Goal: Transaction & Acquisition: Purchase product/service

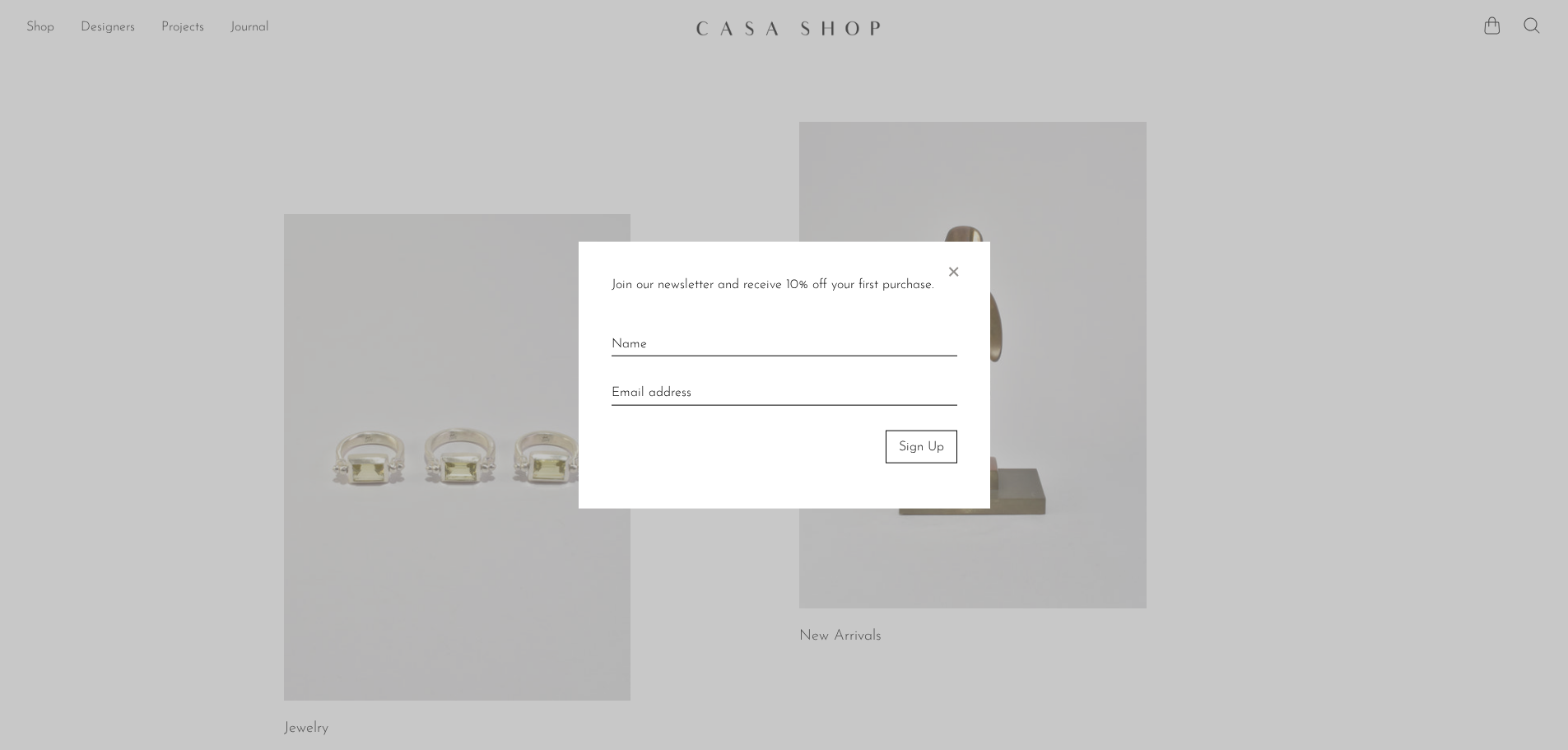
click at [954, 275] on span "×" at bounding box center [953, 267] width 17 height 52
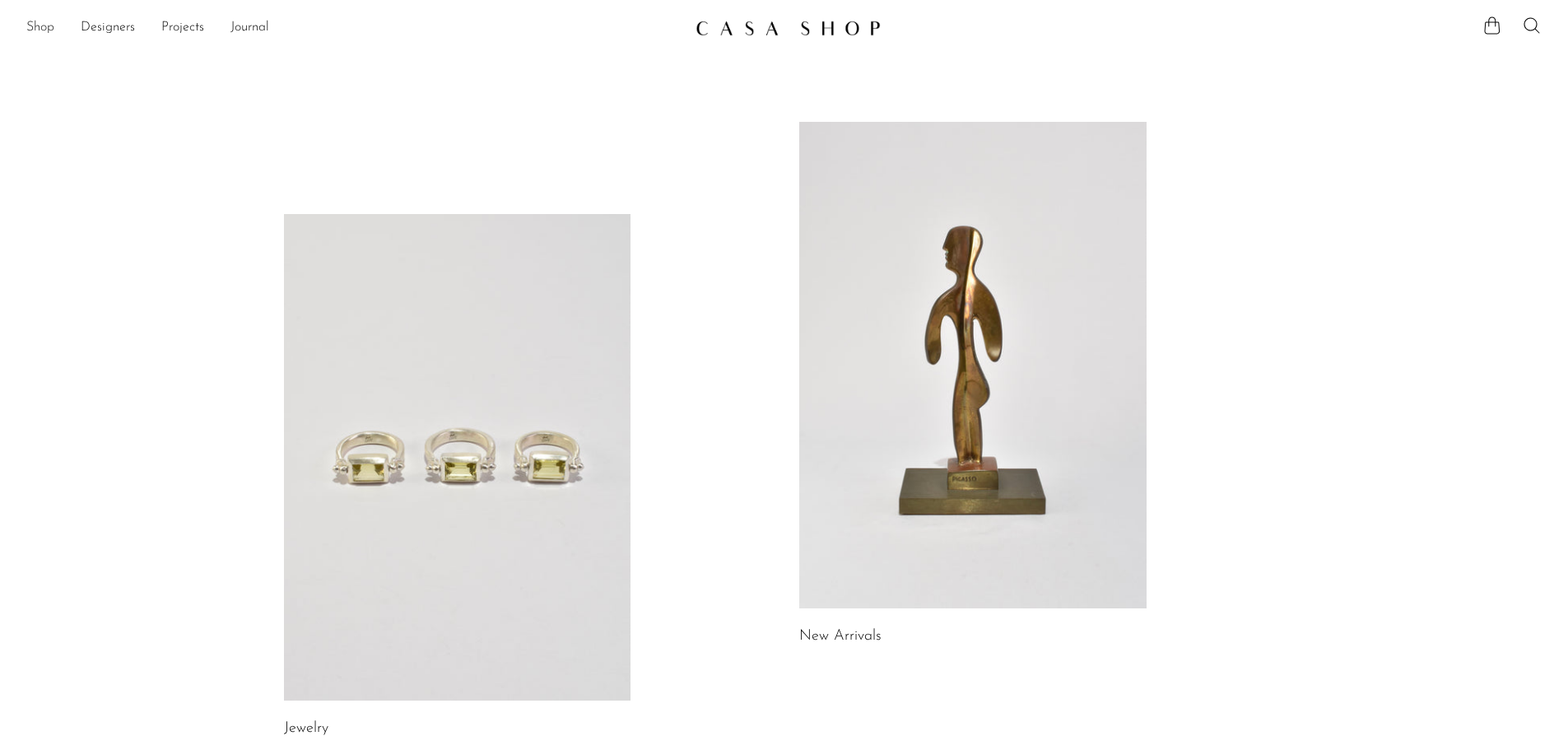
click at [39, 28] on link "Shop" at bounding box center [41, 28] width 28 height 22
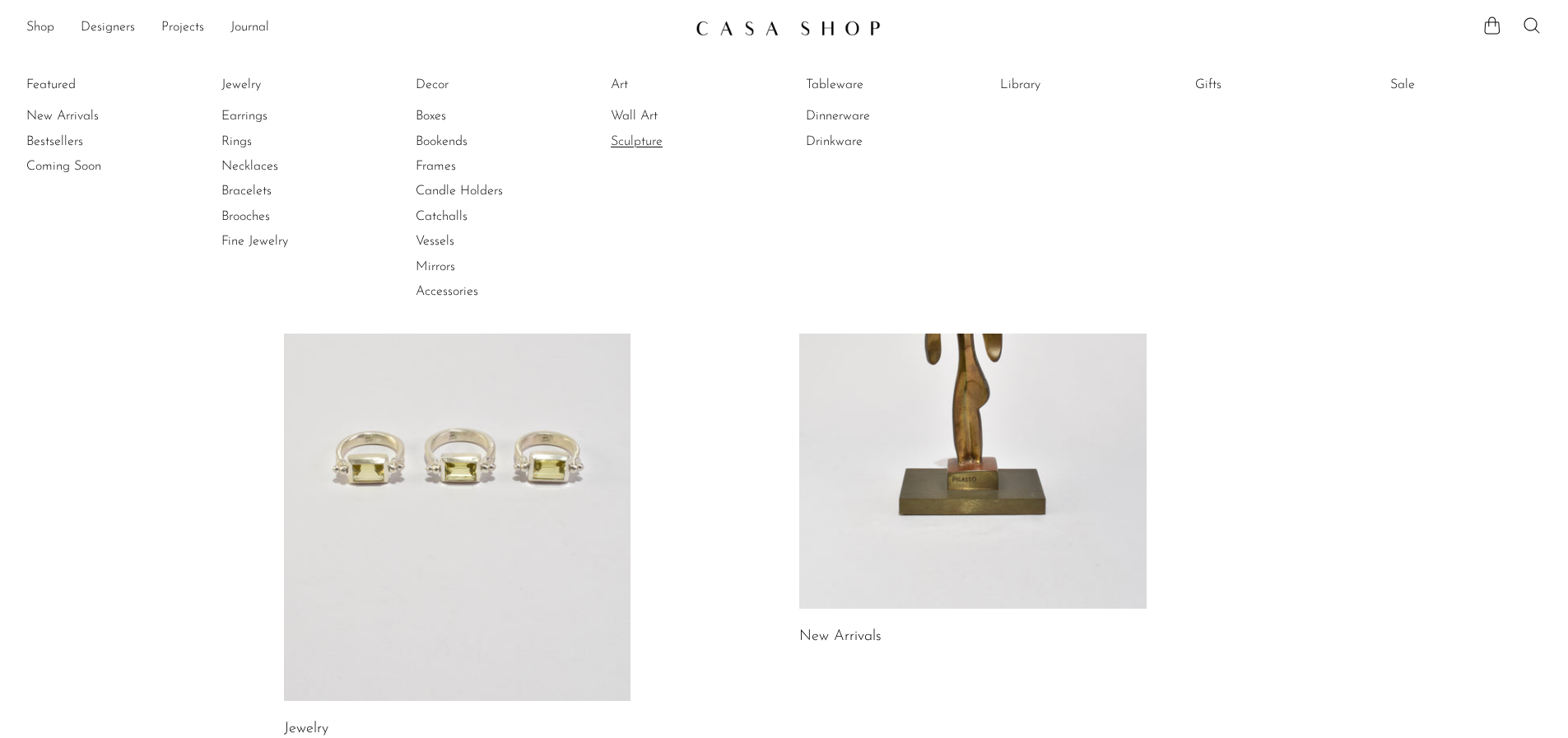
click at [653, 141] on link "Sculpture" at bounding box center [672, 141] width 123 height 18
click at [621, 82] on link "Art" at bounding box center [672, 85] width 123 height 18
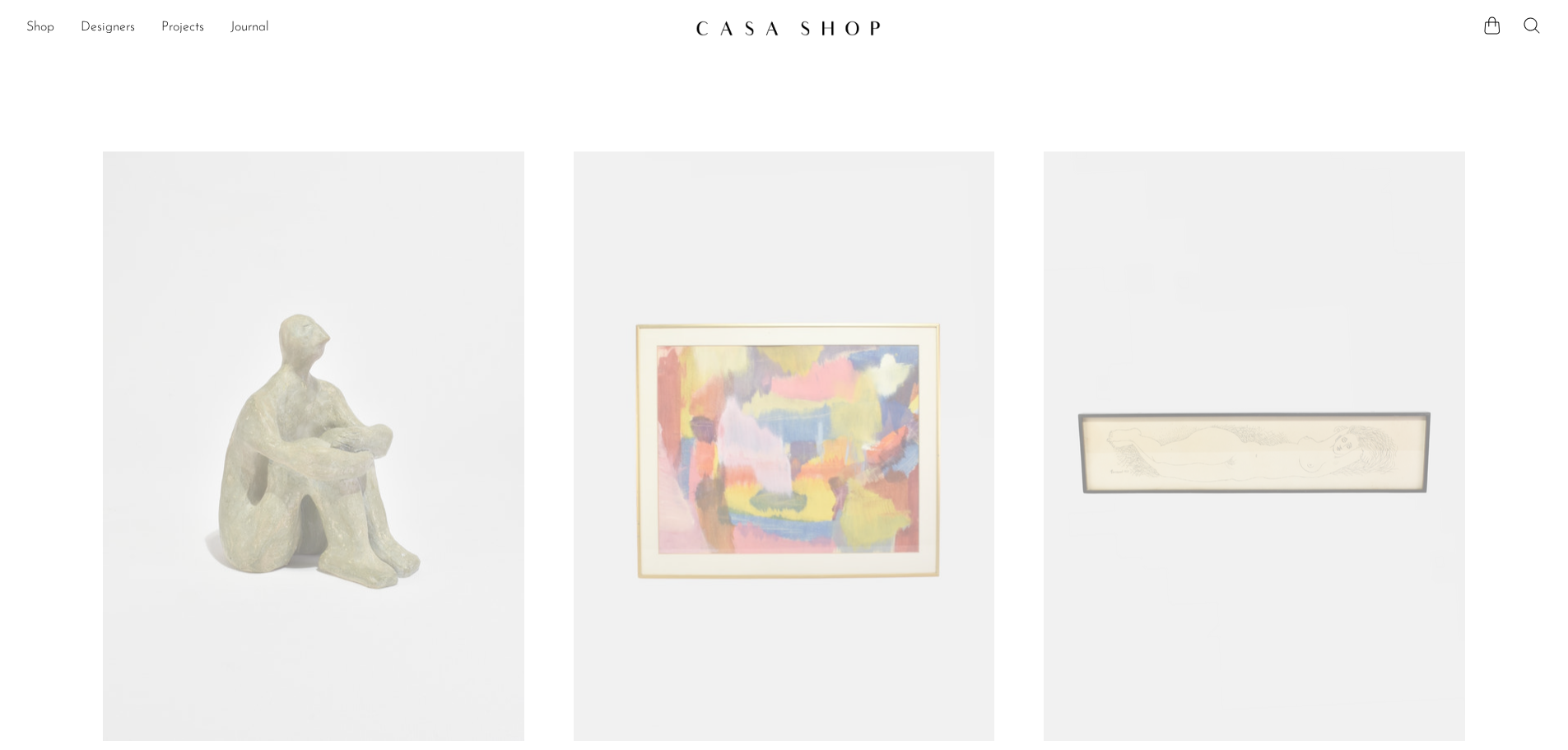
click at [1531, 22] on icon at bounding box center [1532, 26] width 20 height 20
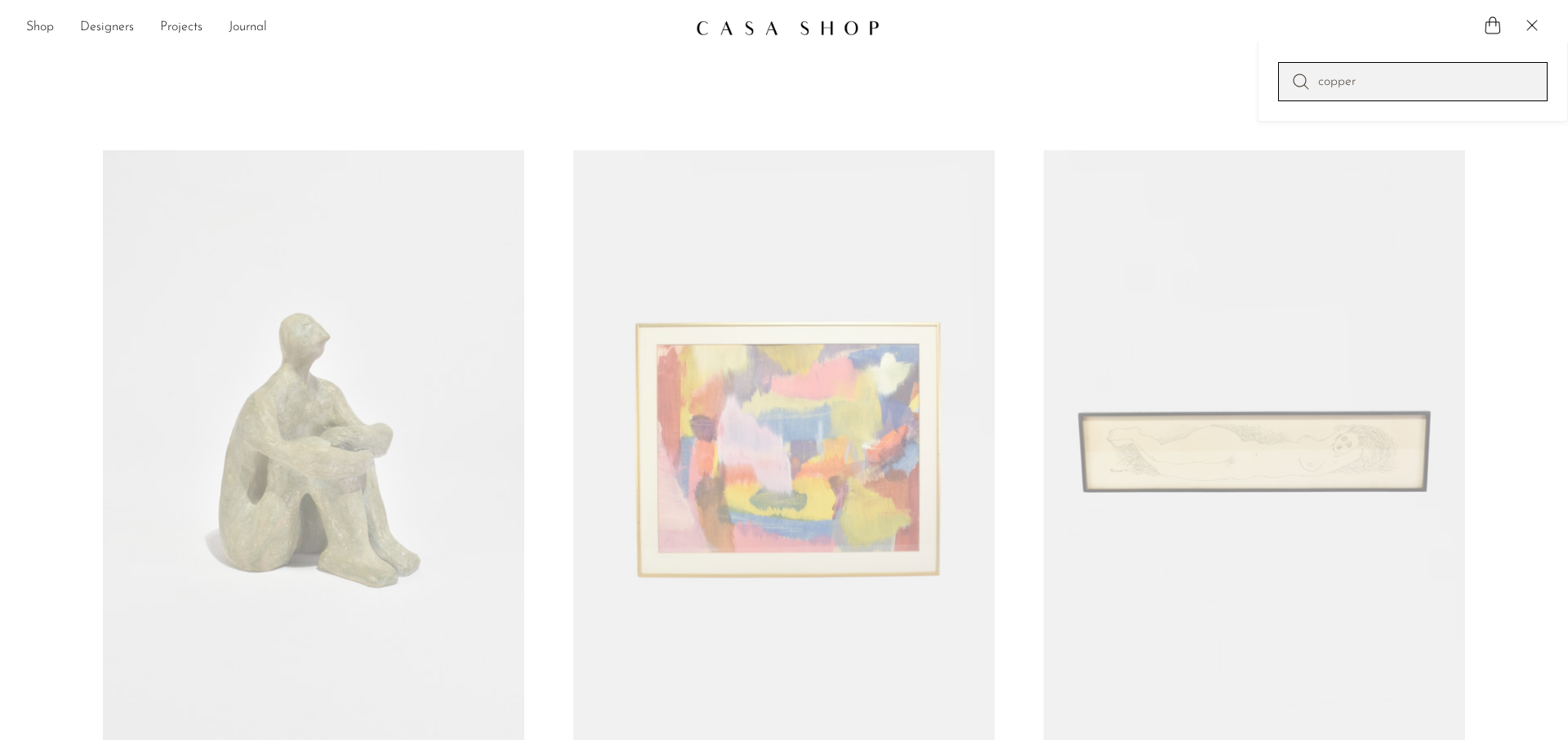
type input "copper"
